Goal: Task Accomplishment & Management: Complete application form

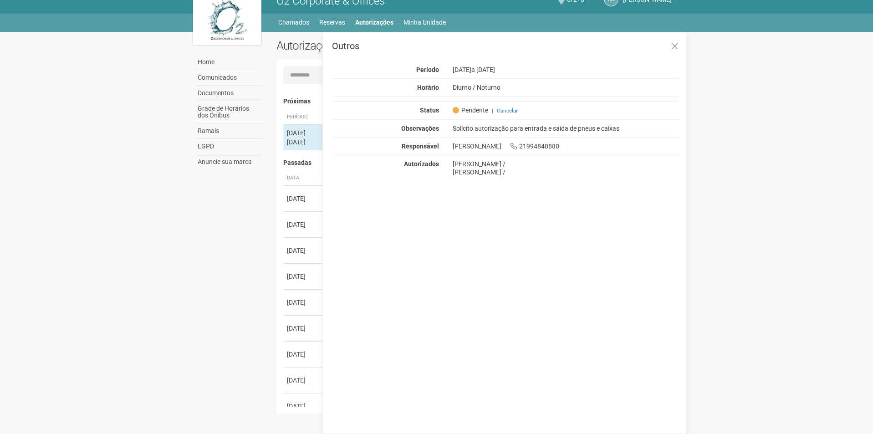
scroll to position [14, 0]
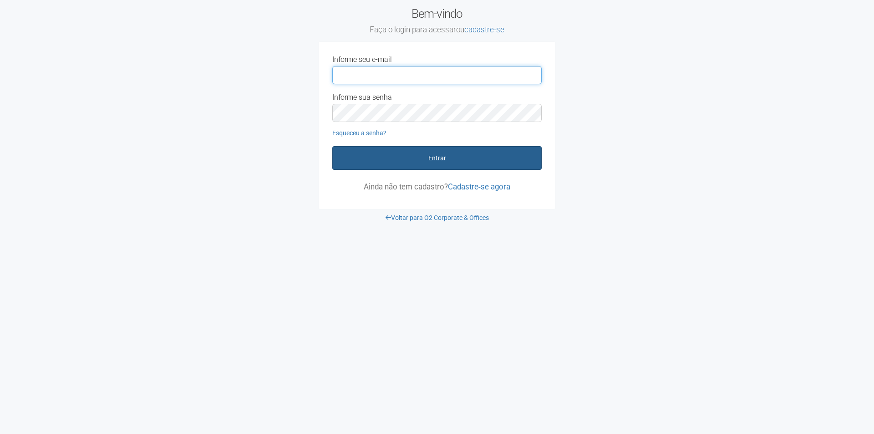
type input "**********"
click at [438, 162] on button "Entrar" at bounding box center [436, 158] width 209 height 24
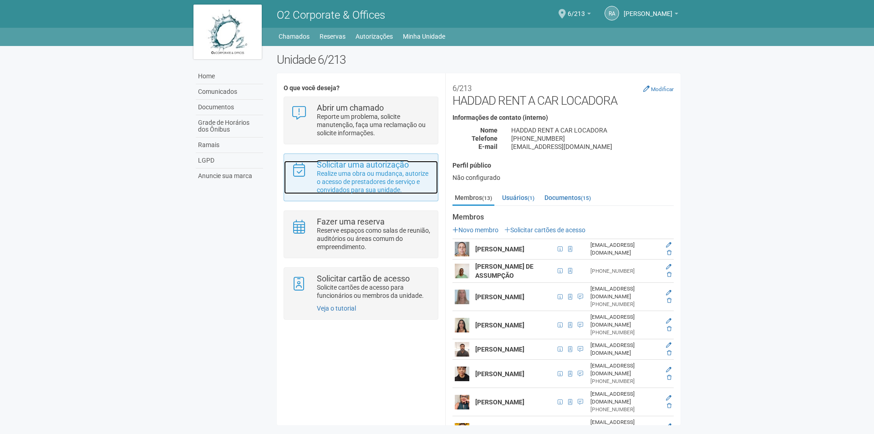
click at [373, 179] on p "Realize uma obra ou mudança, autorize o acesso de prestadores de serviço e conv…" at bounding box center [374, 181] width 114 height 25
